Goal: Task Accomplishment & Management: Manage account settings

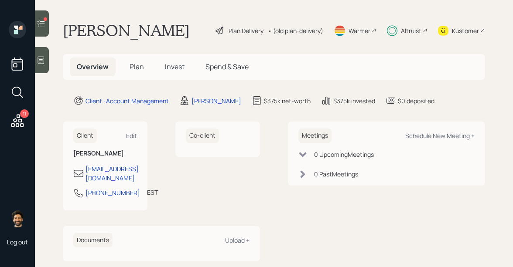
click at [44, 25] on icon at bounding box center [41, 23] width 9 height 9
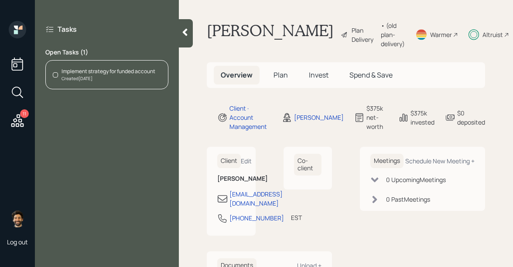
click at [121, 80] on div "Created [DATE]" at bounding box center [108, 78] width 94 height 7
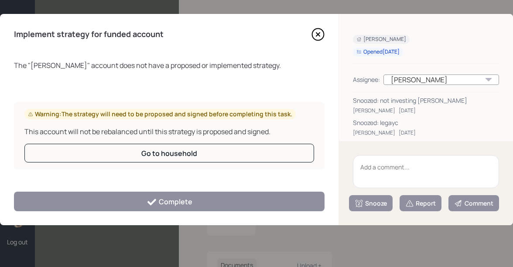
click at [383, 167] on textarea at bounding box center [426, 171] width 146 height 33
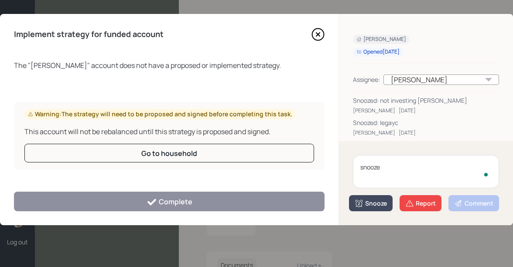
type textarea "snooze"
click at [377, 203] on div "Snooze" at bounding box center [370, 203] width 32 height 9
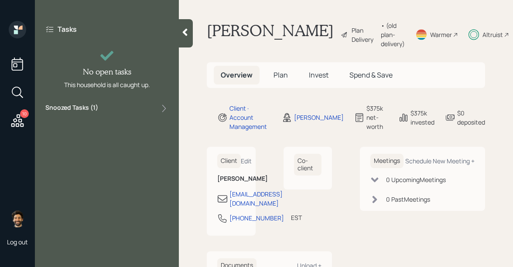
click at [16, 119] on icon at bounding box center [17, 120] width 13 height 13
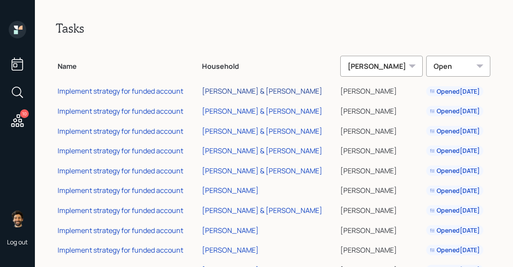
click at [260, 89] on div "[PERSON_NAME] & [PERSON_NAME]" at bounding box center [262, 91] width 120 height 10
